Goal: Obtain resource: Obtain resource

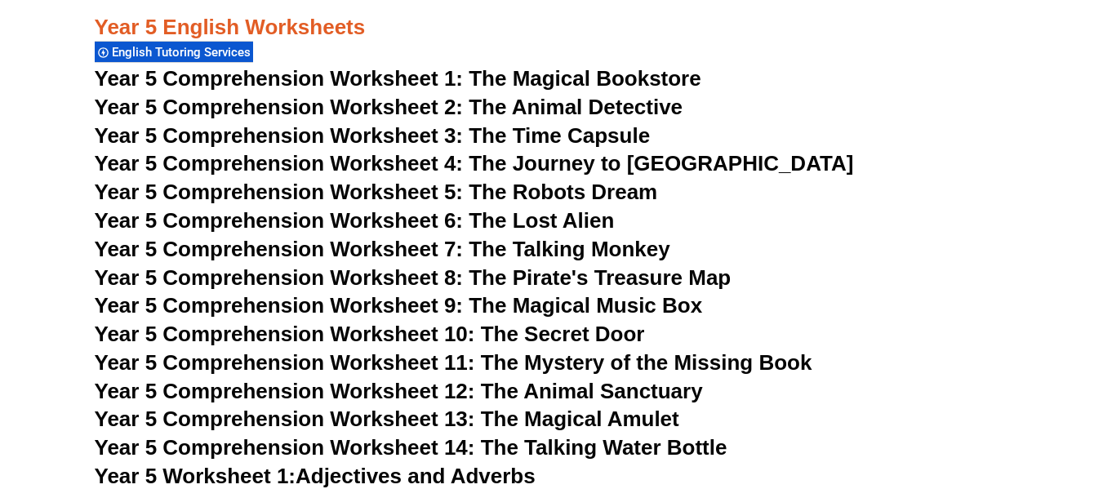
scroll to position [7831, 0]
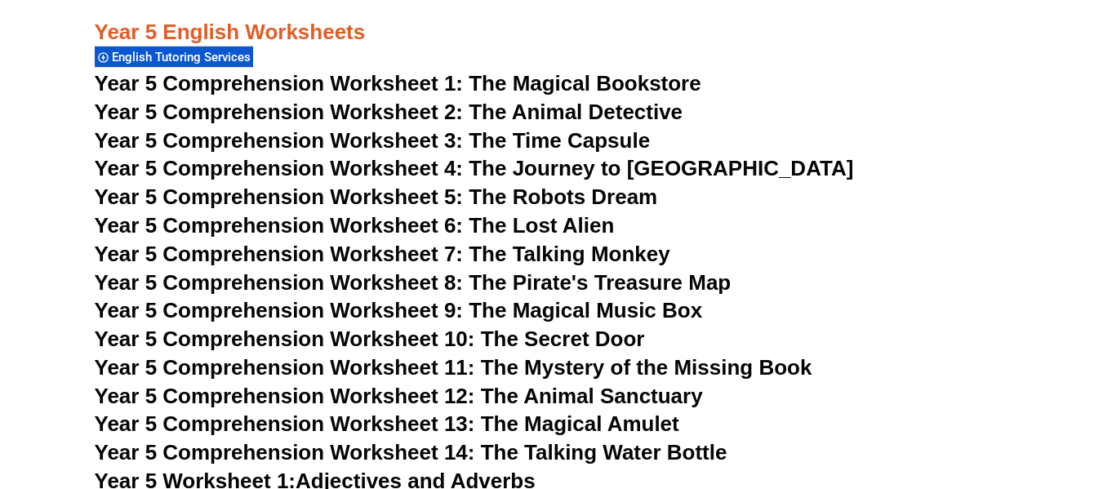
click at [548, 193] on span "Year 5 Comprehension Worksheet 5: The Robots Dream" at bounding box center [376, 196] width 563 height 24
click at [520, 224] on span "Year 5 Comprehension Worksheet 6: The Lost Alien" at bounding box center [355, 225] width 520 height 24
click at [500, 249] on span "Year 5 Comprehension Worksheet 7: The Talking Monkey" at bounding box center [382, 254] width 575 height 24
click at [554, 283] on span "Year 5 Comprehension Worksheet 8: The Pirate's Treasure Map" at bounding box center [413, 282] width 637 height 24
click at [563, 305] on span "Year 5 Comprehension Worksheet 9: The Magical Music Box" at bounding box center [399, 310] width 608 height 24
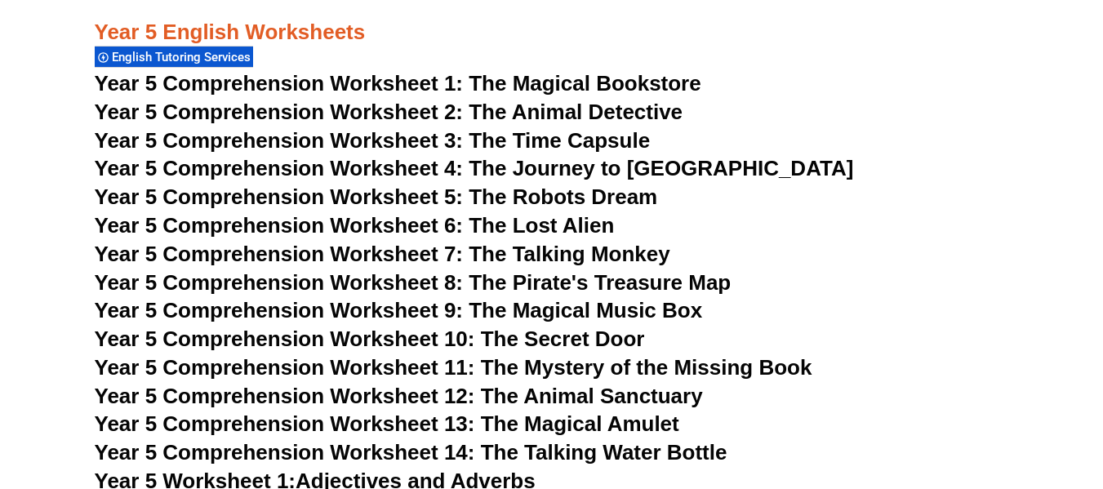
click at [570, 340] on span "Year 5 Comprehension Worksheet 10: The Secret Door" at bounding box center [370, 338] width 550 height 24
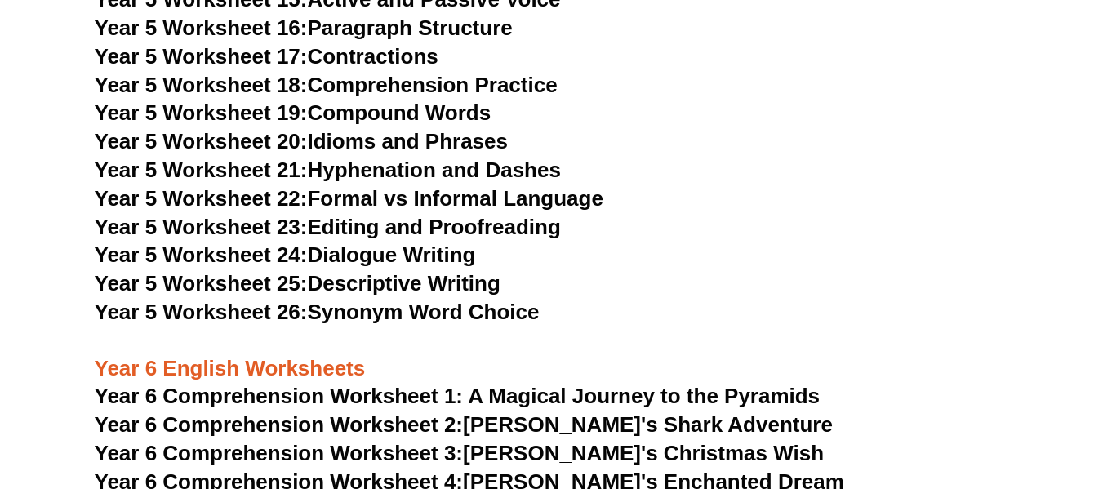
scroll to position [8892, 0]
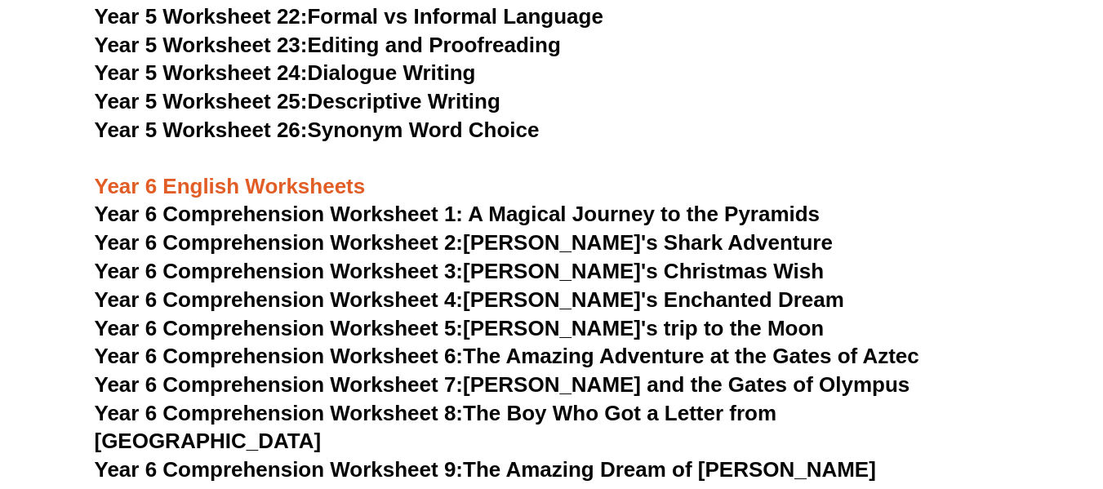
click at [566, 213] on span "Year 6 Comprehension Worksheet 1: A Magical Journey to the Pyramids" at bounding box center [458, 214] width 726 height 24
click at [510, 239] on link "Year 6 Comprehension Worksheet 2: [PERSON_NAME]'s Shark Adventure" at bounding box center [464, 242] width 738 height 24
click at [525, 272] on link "Year 6 Comprehension Worksheet 3: [PERSON_NAME]'s Christmas Wish" at bounding box center [460, 271] width 730 height 24
click at [548, 301] on link "Year 6 Comprehension Worksheet 4: [PERSON_NAME]'s Enchanted Dream" at bounding box center [469, 299] width 749 height 24
click at [523, 326] on link "Year 6 Comprehension Worksheet 5: [PERSON_NAME]'s trip to the Moon" at bounding box center [460, 328] width 730 height 24
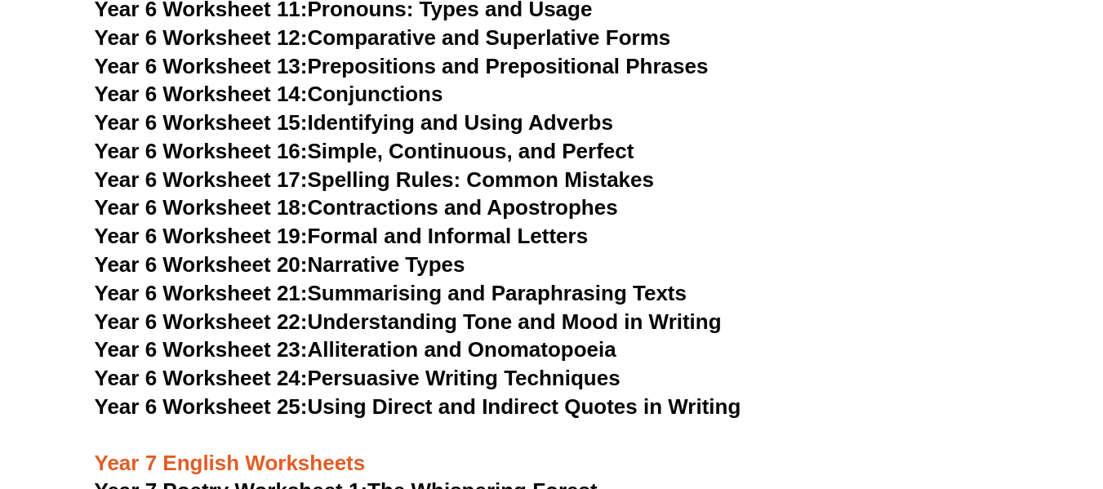
scroll to position [9871, 0]
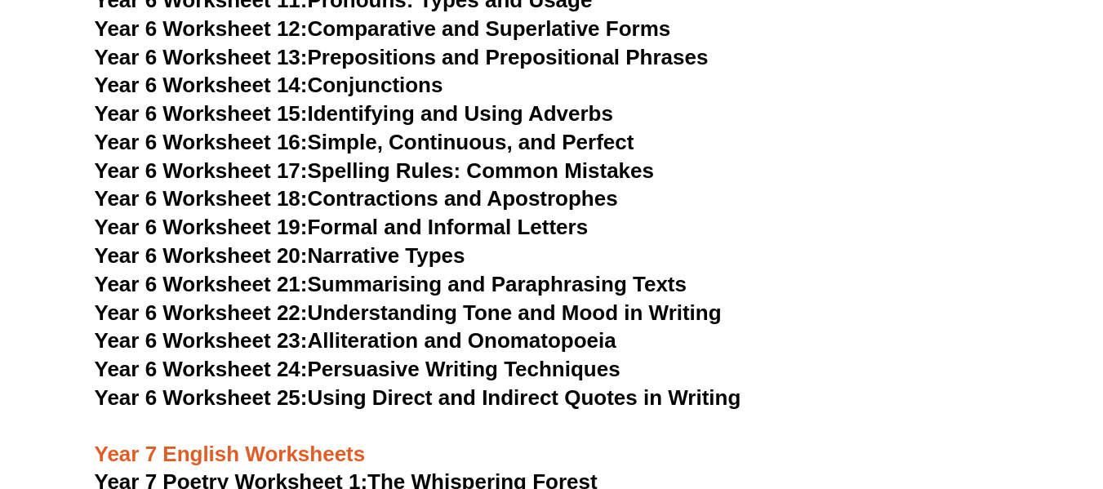
click at [451, 357] on link "Year 6 Worksheet 24: Persuasive Writing Techniques" at bounding box center [358, 369] width 526 height 24
click at [460, 272] on link "Year 6 Worksheet 21: Summarising and Paraphrasing Texts" at bounding box center [391, 284] width 592 height 24
click at [507, 158] on link "Year 6 Worksheet 17: Spelling Rules: Common Mistakes" at bounding box center [374, 170] width 559 height 24
